Goal: Transaction & Acquisition: Obtain resource

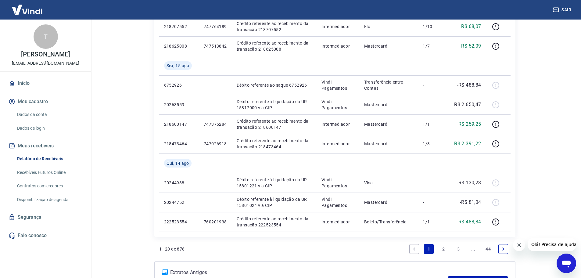
scroll to position [454, 0]
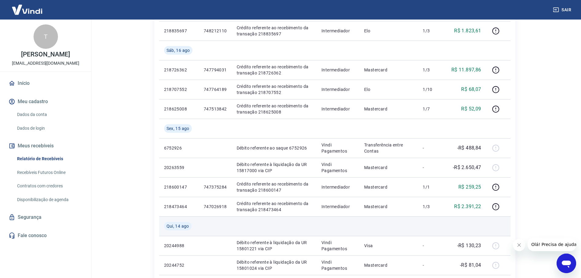
scroll to position [332, 0]
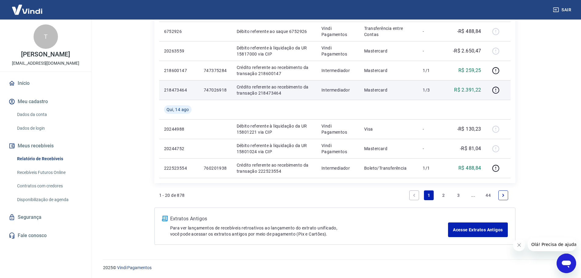
scroll to position [454, 0]
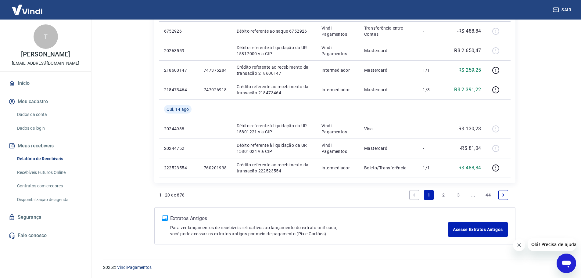
click at [262, 253] on div "2025 © Vindi Pagamentos" at bounding box center [335, 264] width 478 height 26
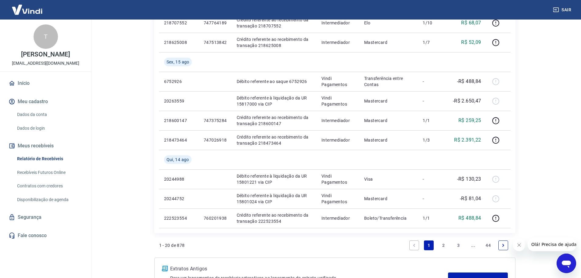
scroll to position [393, 0]
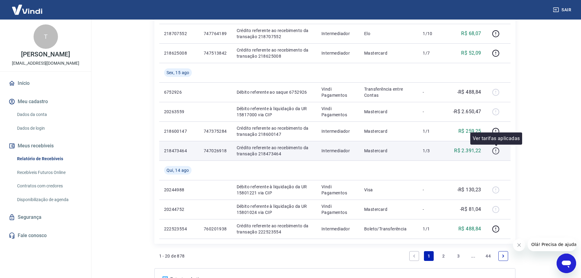
click at [496, 150] on icon "button" at bounding box center [496, 151] width 8 height 8
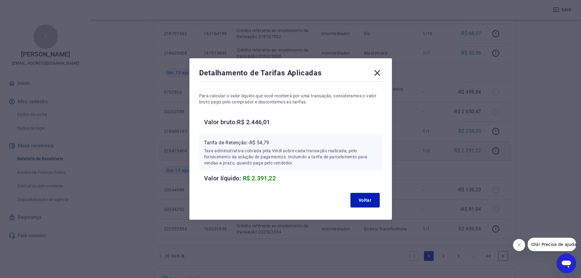
click at [359, 191] on div "Voltar" at bounding box center [290, 200] width 183 height 20
click at [363, 197] on button "Voltar" at bounding box center [364, 200] width 29 height 15
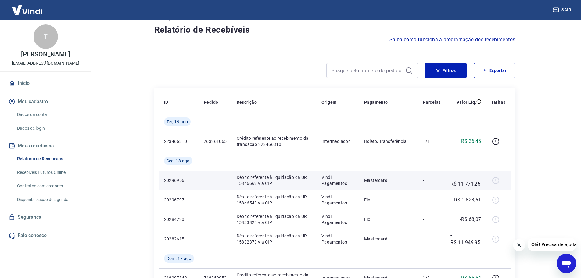
scroll to position [0, 0]
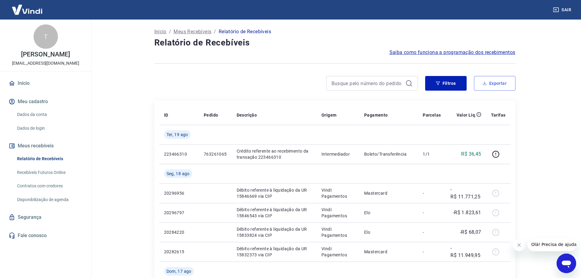
click at [494, 83] on button "Exportar" at bounding box center [494, 83] width 41 height 15
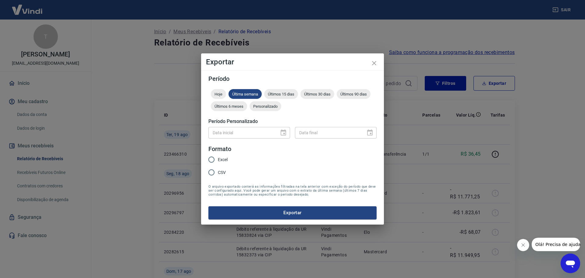
click at [271, 111] on div "Hoje Última semana Últimos 15 dias Últimos 30 dias Últimos 90 dias Últimos 6 me…" at bounding box center [292, 101] width 168 height 24
click at [273, 104] on span "Personalizado" at bounding box center [266, 106] width 32 height 5
click at [281, 131] on icon "Choose date" at bounding box center [283, 132] width 5 height 6
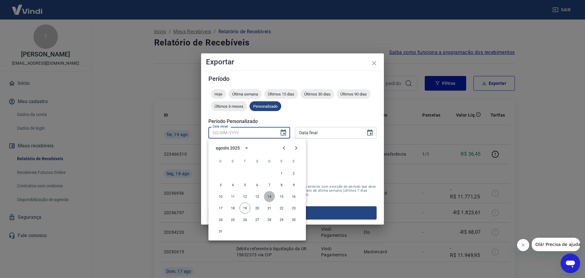
click at [274, 195] on button "14" at bounding box center [269, 196] width 11 height 11
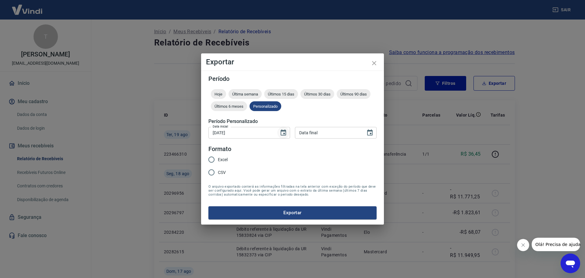
click at [282, 135] on icon "Choose date, selected date is 14 de ago de 2025" at bounding box center [283, 132] width 5 height 6
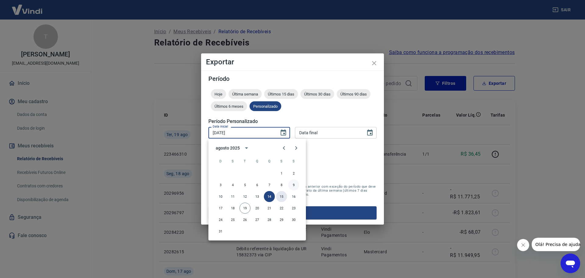
click at [283, 196] on button "15" at bounding box center [281, 196] width 11 height 11
type input "[DATE]"
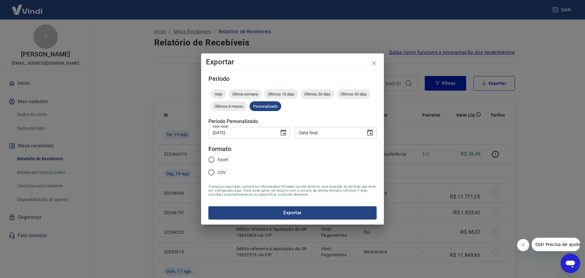
click at [310, 143] on form "Período Hoje Última semana Últimos 15 dias Últimos 30 dias Últimos 90 dias Últi…" at bounding box center [292, 147] width 168 height 143
type input "DD/MM/YYYY"
click at [310, 137] on input "DD/MM/YYYY" at bounding box center [328, 132] width 66 height 11
click at [368, 130] on icon "Choose date" at bounding box center [369, 132] width 5 height 6
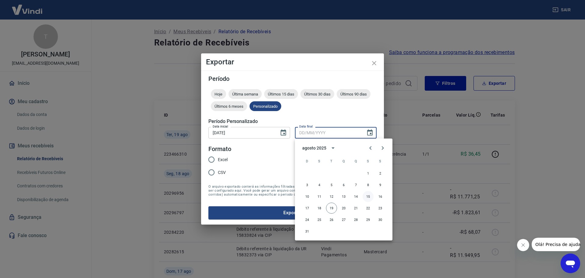
click at [367, 197] on button "15" at bounding box center [368, 196] width 11 height 11
type input "[DATE]"
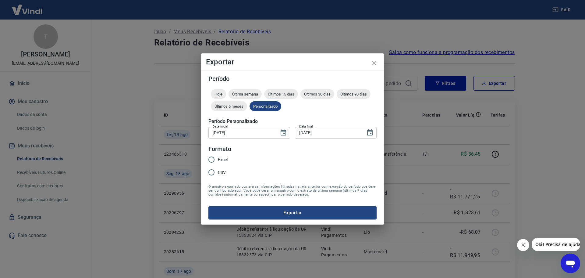
click at [211, 160] on input "Excel" at bounding box center [211, 159] width 13 height 13
radio input "true"
click at [237, 212] on button "Exportar" at bounding box center [292, 212] width 168 height 13
